Goal: Task Accomplishment & Management: Manage account settings

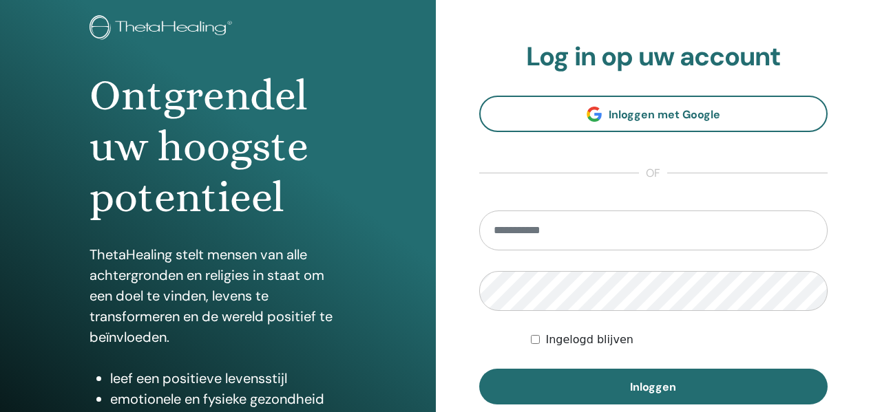
scroll to position [249, 0]
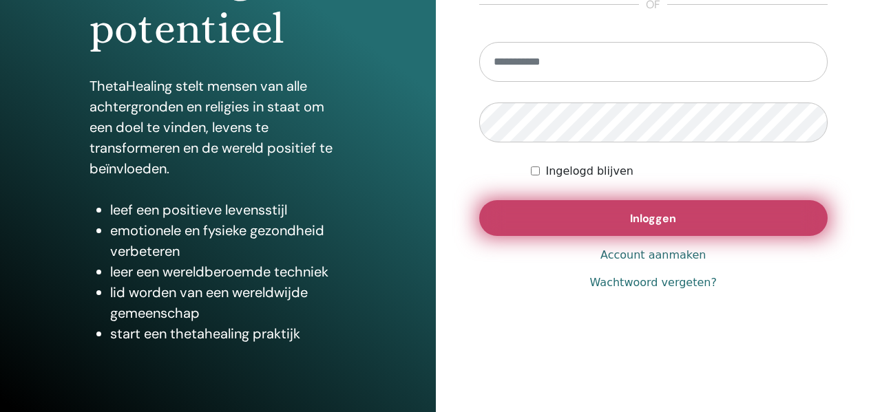
type input "**********"
click at [660, 217] on span "Inloggen" at bounding box center [653, 218] width 46 height 14
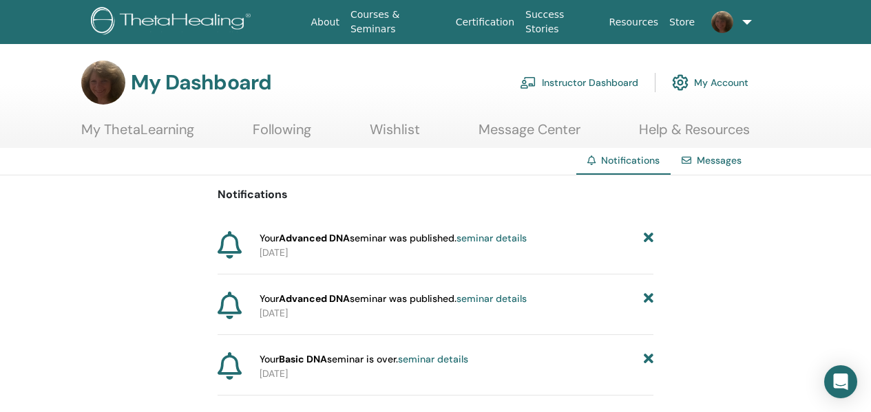
click at [588, 76] on link "Instructor Dashboard" at bounding box center [579, 82] width 118 height 30
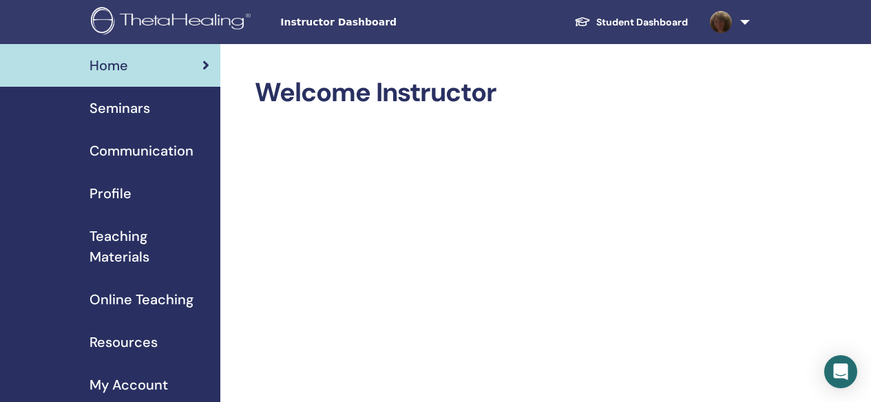
click at [148, 109] on span "Seminars" at bounding box center [120, 108] width 61 height 21
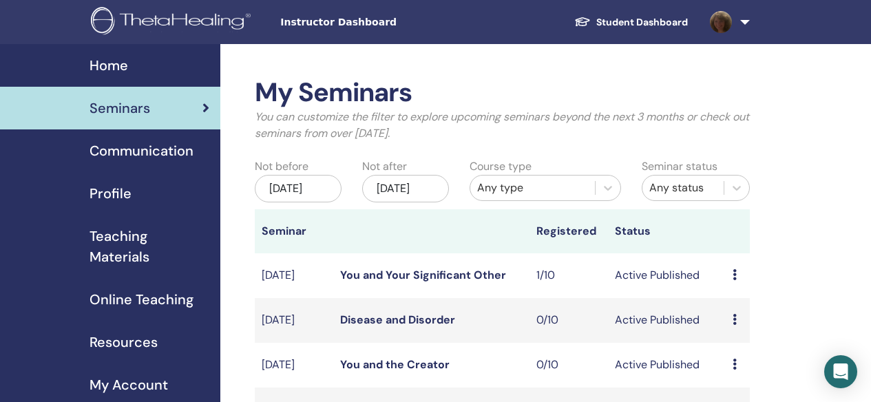
scroll to position [413, 0]
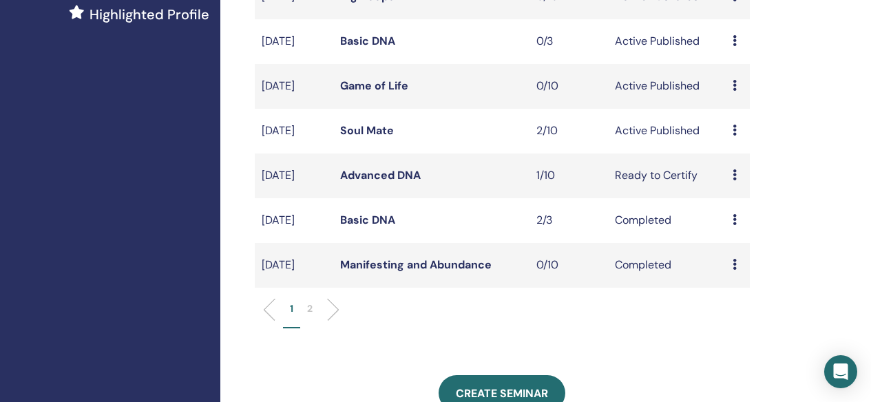
click at [355, 138] on link "Soul Mate" at bounding box center [367, 130] width 54 height 14
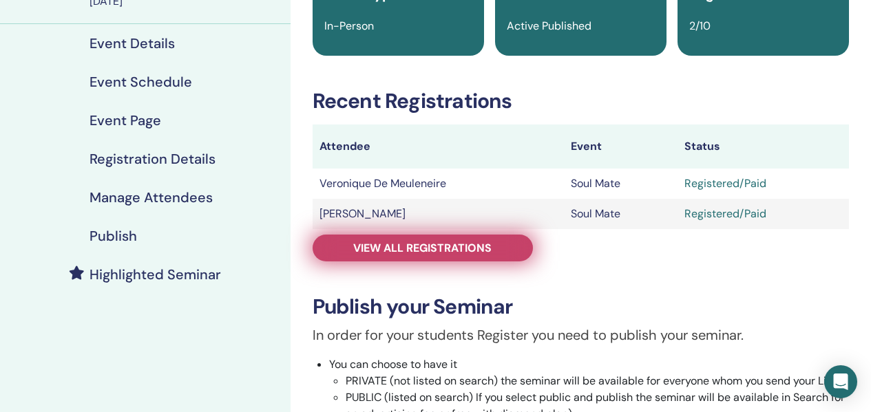
scroll to position [138, 0]
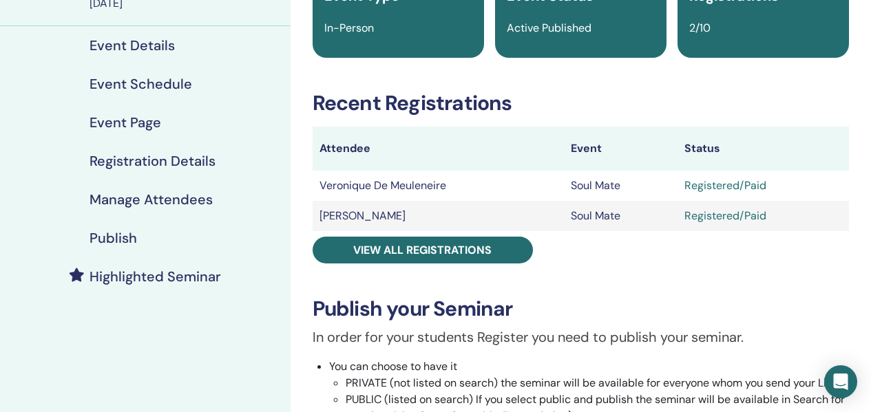
click at [143, 191] on h4 "Manage Attendees" at bounding box center [151, 199] width 123 height 17
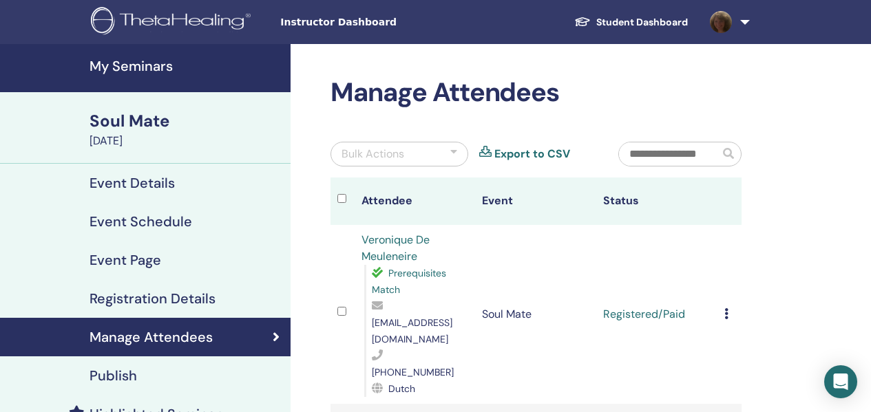
click at [454, 154] on div at bounding box center [453, 154] width 7 height 17
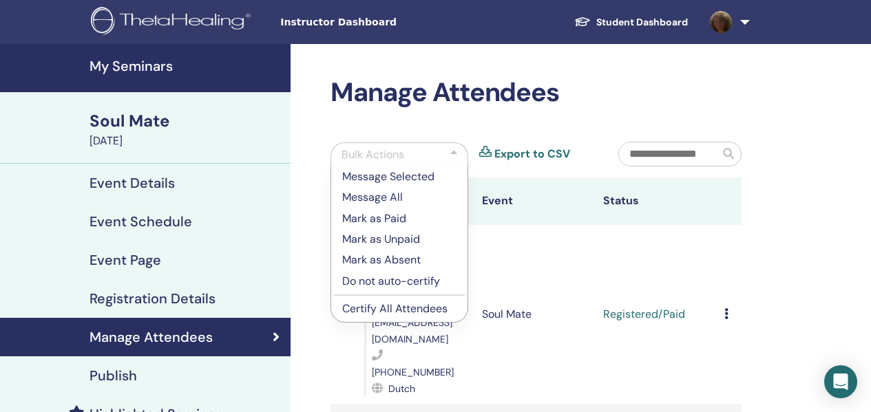
click at [388, 310] on p "Certify All Attendees" at bounding box center [399, 309] width 114 height 17
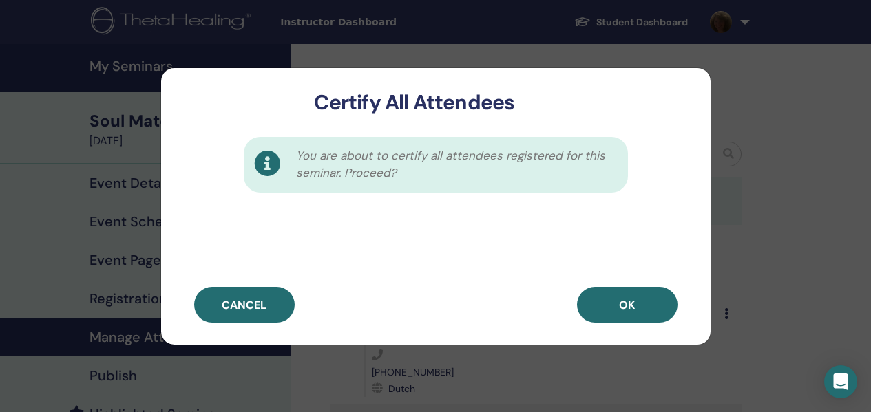
click at [631, 305] on span "OK" at bounding box center [627, 305] width 16 height 14
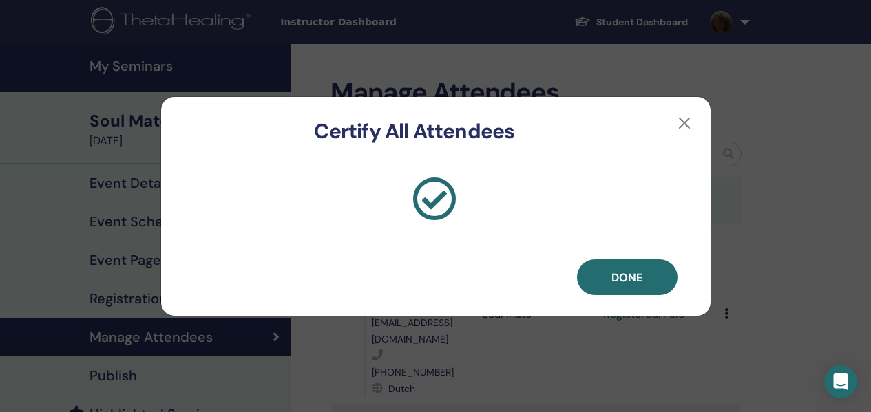
click at [639, 278] on span "Done" at bounding box center [627, 278] width 31 height 14
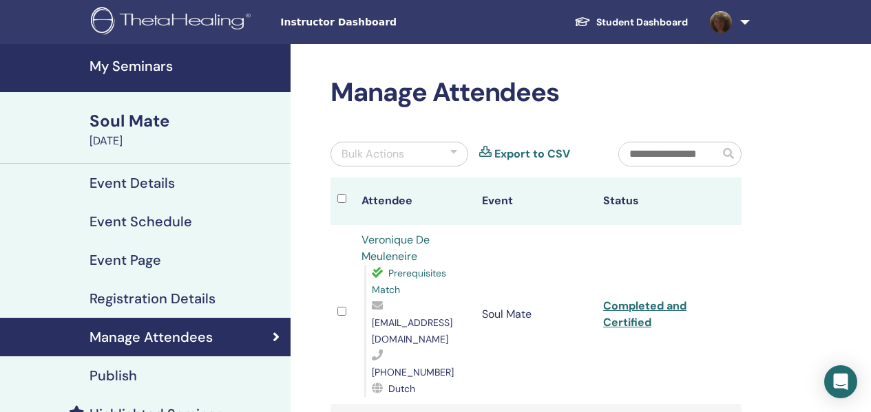
click at [124, 63] on h4 "My Seminars" at bounding box center [186, 66] width 193 height 17
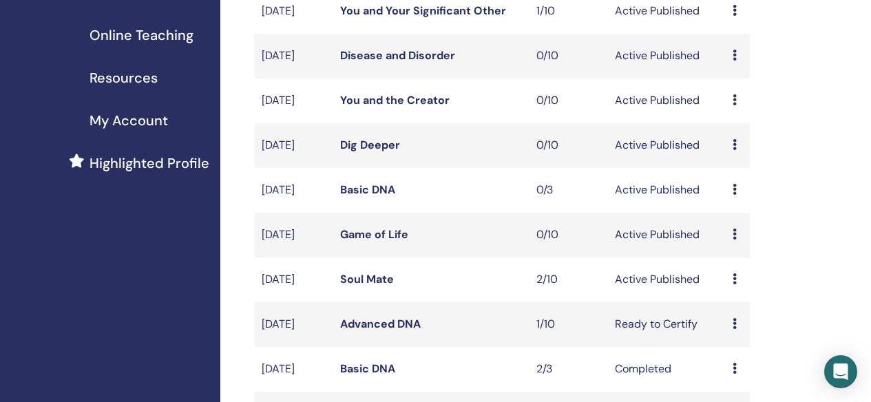
scroll to position [344, 0]
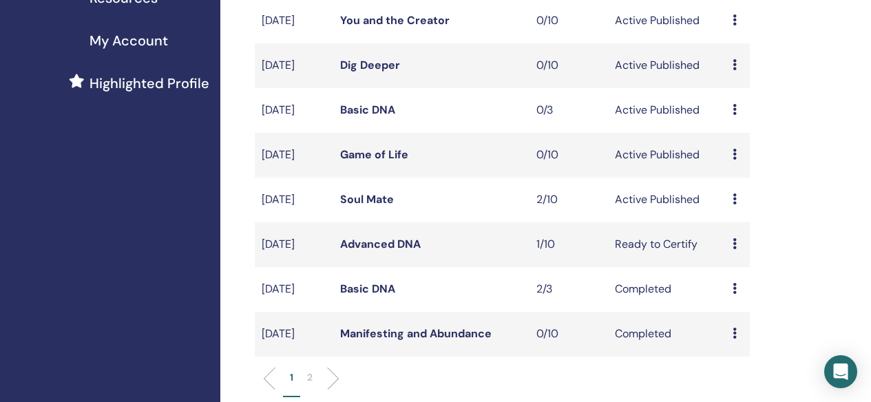
click at [736, 205] on icon at bounding box center [735, 199] width 4 height 11
click at [859, 222] on div "My Seminars You can customize the filter to explore upcoming seminars beyond th…" at bounding box center [547, 312] width 654 height 1225
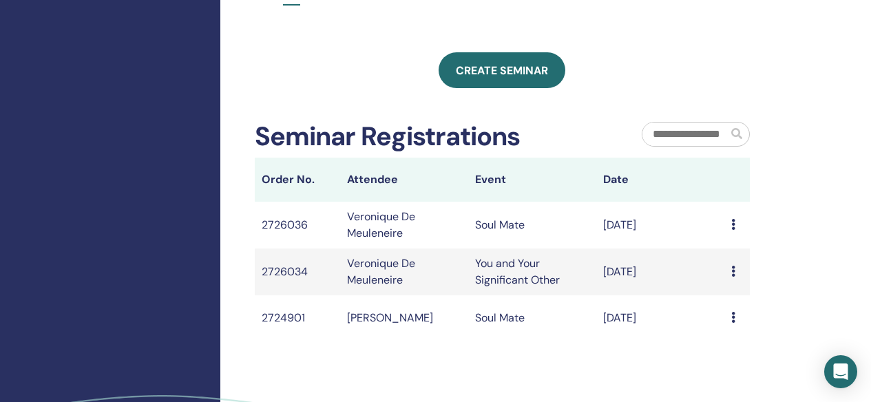
scroll to position [826, 0]
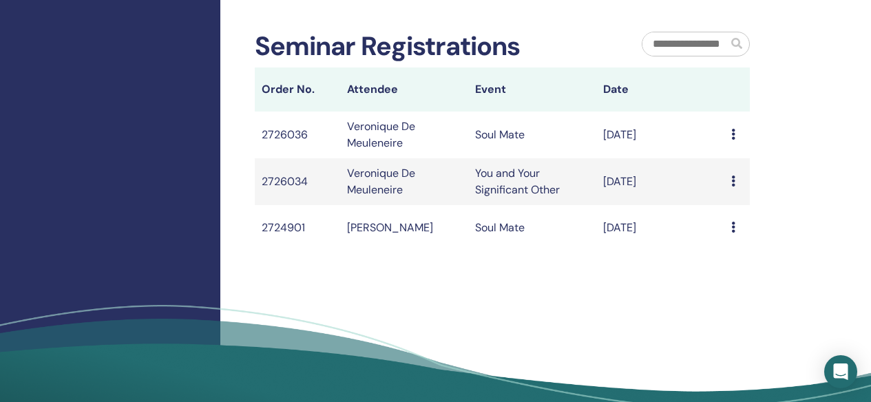
click at [731, 187] on icon at bounding box center [733, 181] width 4 height 11
drag, startPoint x: 731, startPoint y: 216, endPoint x: 836, endPoint y: 215, distance: 104.7
click at [395, 205] on td "Veronique De Meuleneire" at bounding box center [404, 181] width 128 height 47
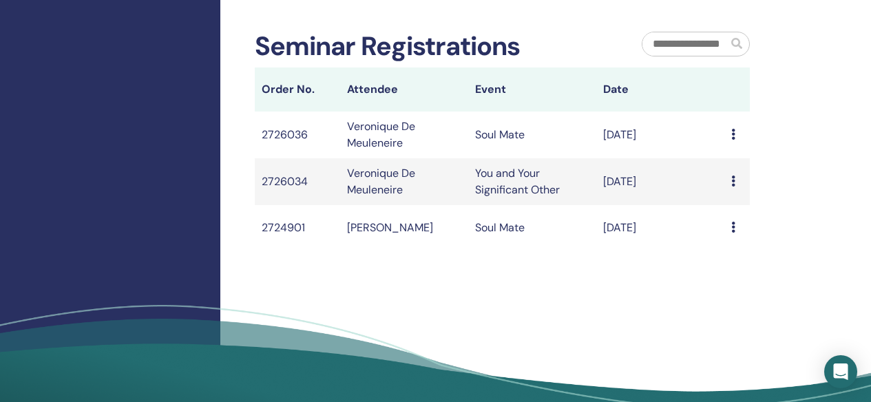
click at [284, 205] on td "2726034" at bounding box center [297, 181] width 85 height 47
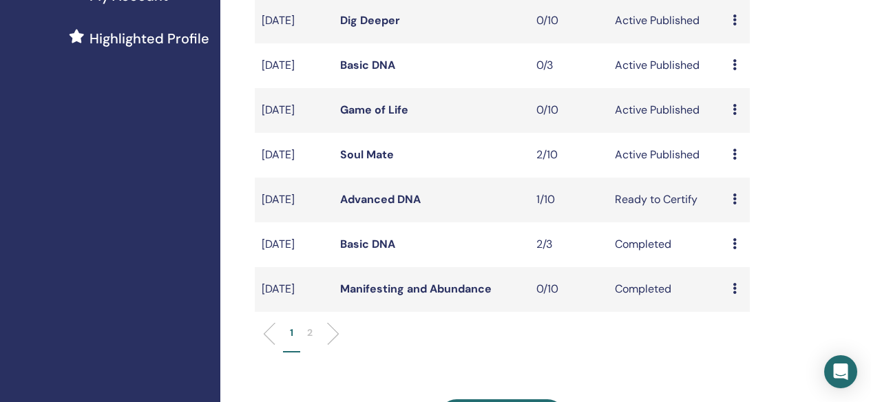
scroll to position [413, 0]
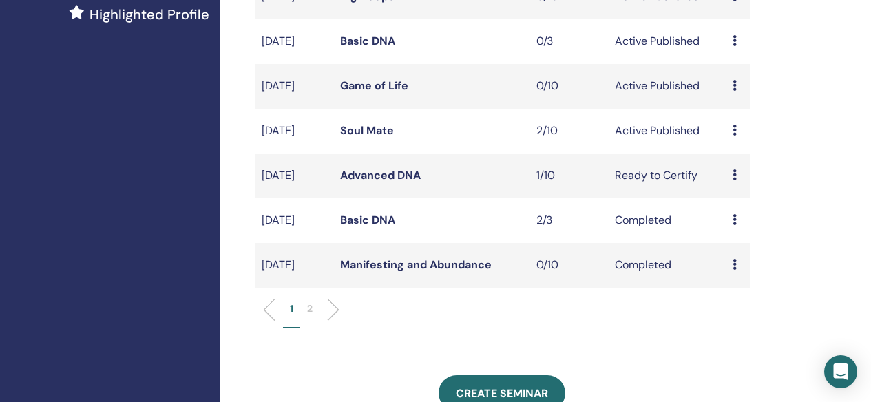
click at [735, 180] on icon at bounding box center [735, 174] width 4 height 11
click at [742, 273] on p "Cancel" at bounding box center [744, 276] width 52 height 17
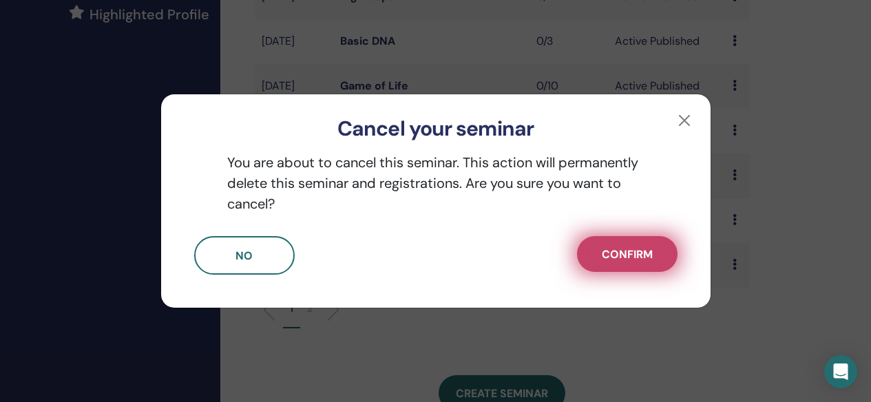
click at [631, 256] on span "Confirm" at bounding box center [627, 254] width 51 height 14
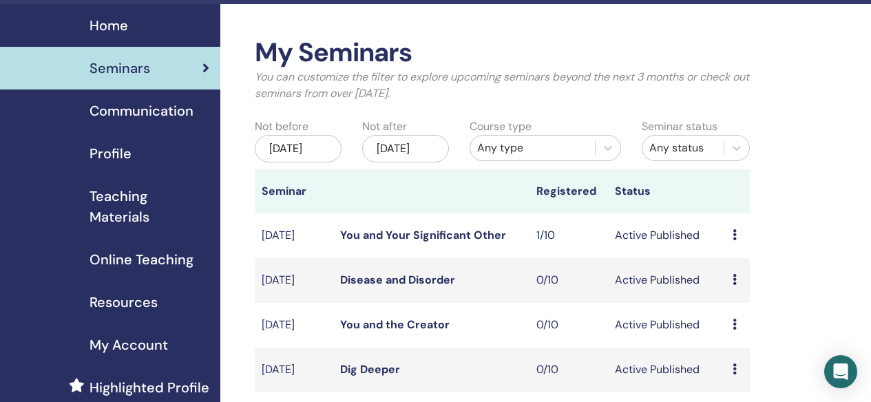
scroll to position [0, 0]
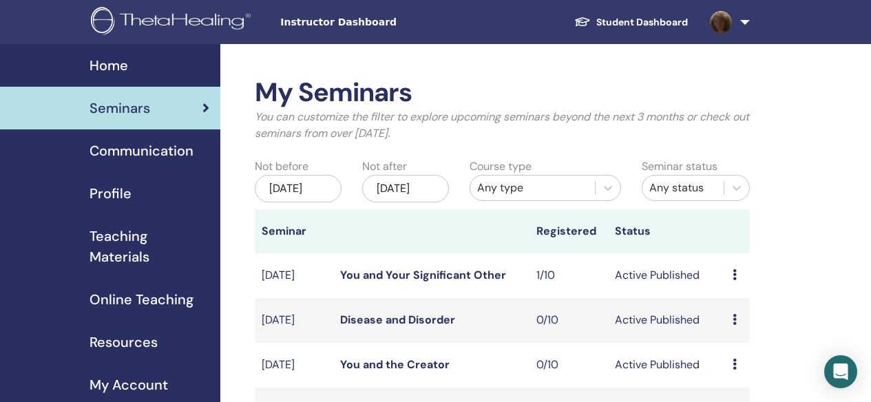
click at [744, 21] on link at bounding box center [727, 22] width 56 height 44
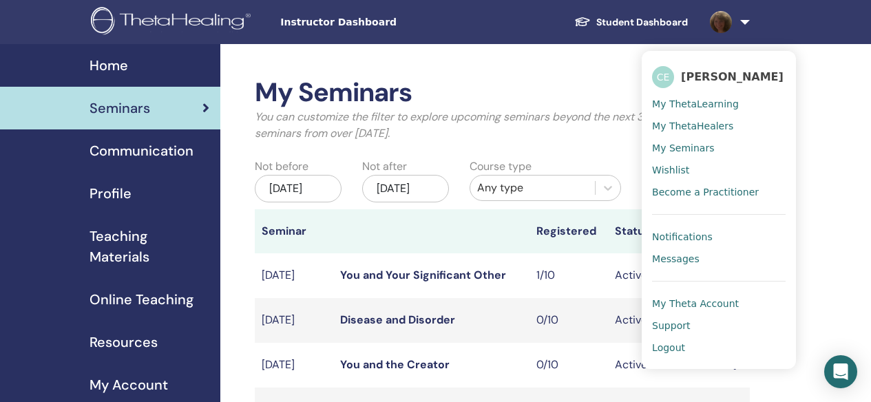
click at [677, 345] on span "Logout" at bounding box center [668, 348] width 33 height 12
